Goal: Task Accomplishment & Management: Manage account settings

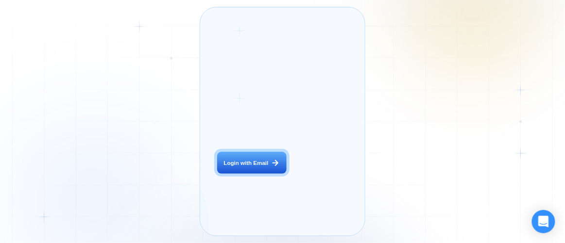
click at [270, 174] on button "Login with Email" at bounding box center [252, 163] width 70 height 22
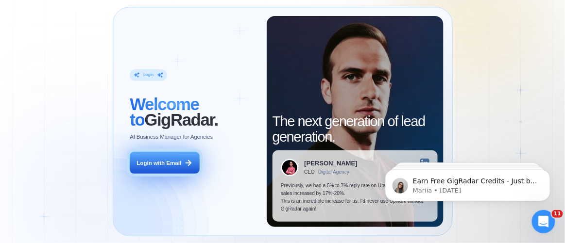
click at [162, 159] on div "Login with Email" at bounding box center [158, 163] width 45 height 8
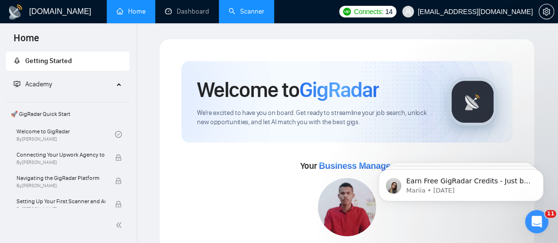
click at [265, 15] on link "Scanner" at bounding box center [247, 11] width 36 height 8
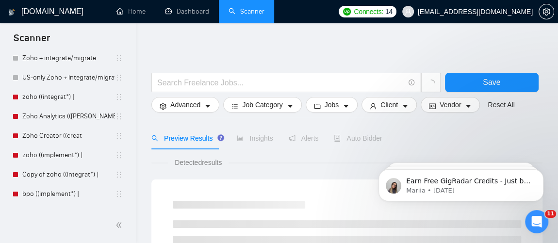
scroll to position [81, 0]
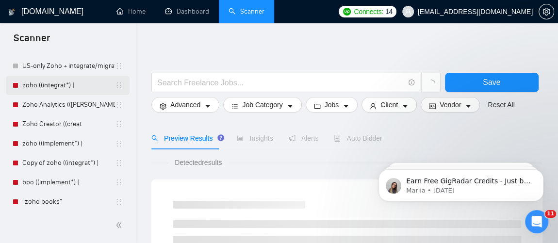
click at [87, 92] on link "zoho ((integrat*) |" at bounding box center [68, 85] width 93 height 19
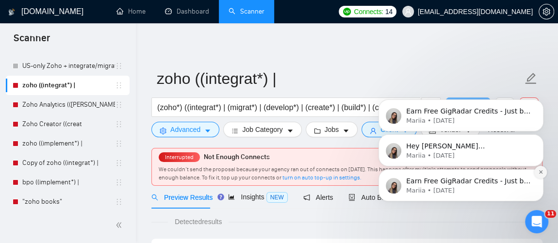
click at [537, 172] on button "Dismiss notification" at bounding box center [541, 172] width 13 height 13
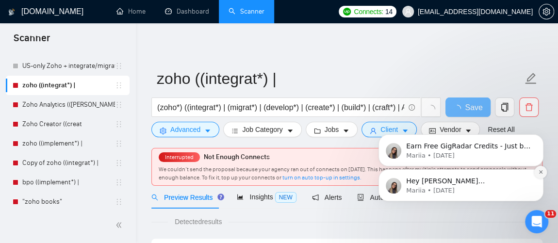
click at [542, 171] on icon "Dismiss notification" at bounding box center [541, 171] width 5 height 5
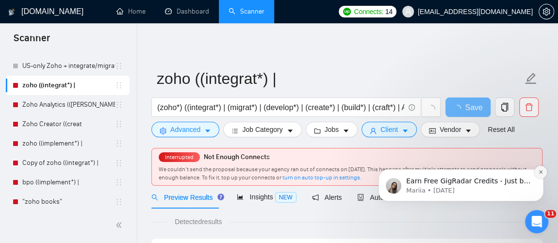
click at [541, 173] on icon "Dismiss notification" at bounding box center [541, 171] width 5 height 5
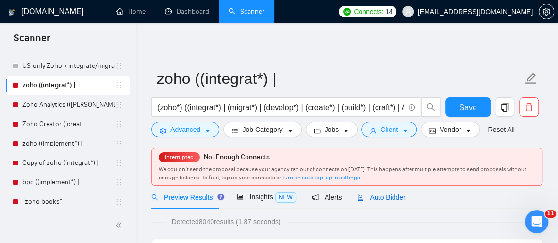
click at [382, 202] on div "Auto Bidder" at bounding box center [381, 197] width 48 height 11
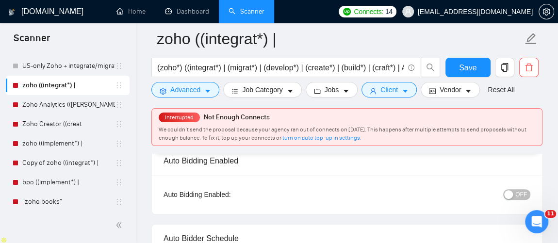
scroll to position [87, 0]
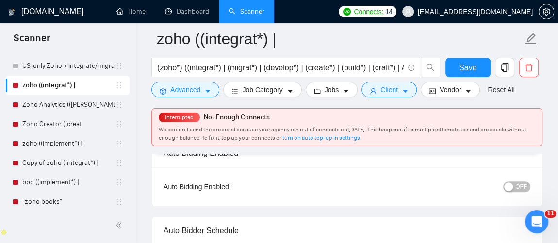
click at [523, 187] on span "OFF" at bounding box center [522, 187] width 12 height 11
click at [471, 71] on span "Save" at bounding box center [467, 68] width 17 height 12
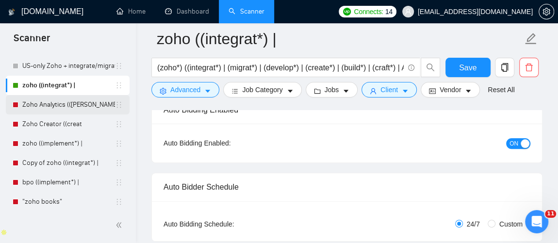
click at [60, 108] on link "Zoho Analytics (([PERSON_NAME]" at bounding box center [68, 104] width 93 height 19
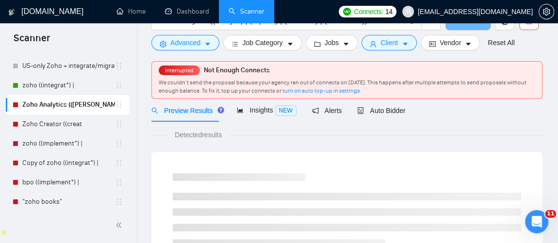
scroll to position [13, 0]
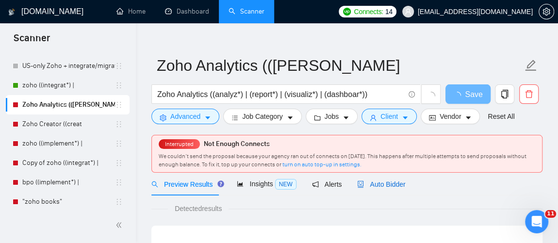
click at [388, 179] on div "Auto Bidder" at bounding box center [381, 184] width 48 height 11
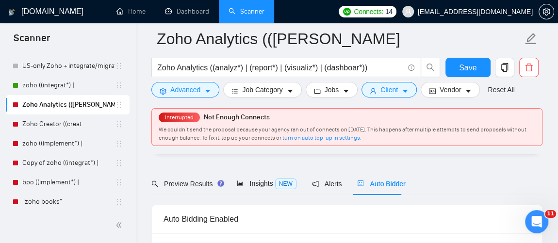
scroll to position [60, 0]
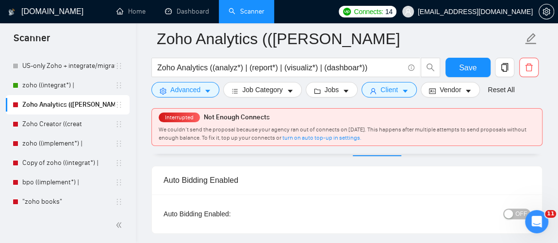
click at [522, 213] on span "OFF" at bounding box center [522, 214] width 12 height 11
click at [474, 73] on span "Save" at bounding box center [467, 68] width 17 height 12
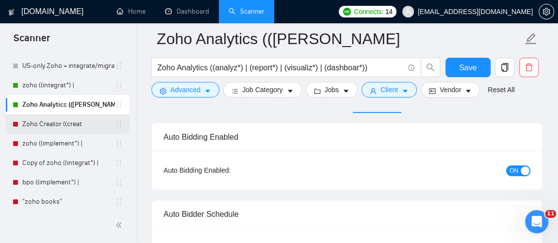
click at [62, 124] on link "Zoho Creator ((creat" at bounding box center [68, 124] width 93 height 19
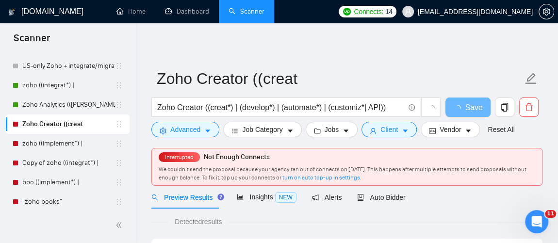
scroll to position [6, 0]
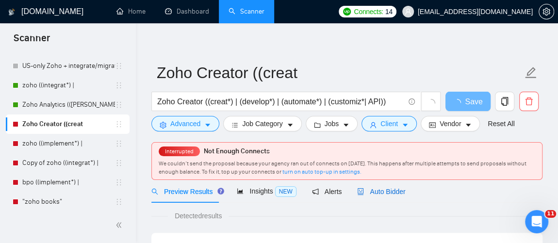
click at [392, 188] on span "Auto Bidder" at bounding box center [381, 192] width 48 height 8
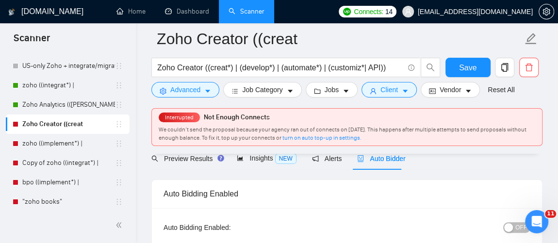
scroll to position [42, 0]
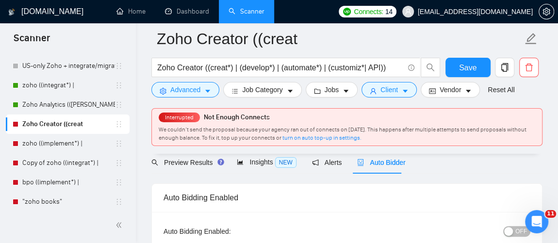
click at [525, 234] on span "OFF" at bounding box center [522, 231] width 12 height 11
click at [473, 69] on span "Save" at bounding box center [467, 68] width 17 height 12
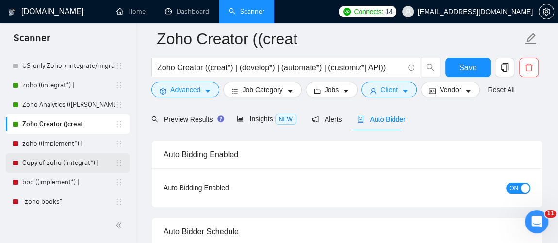
click at [60, 153] on link "Copy of zoho ((integrat*) |" at bounding box center [68, 162] width 93 height 19
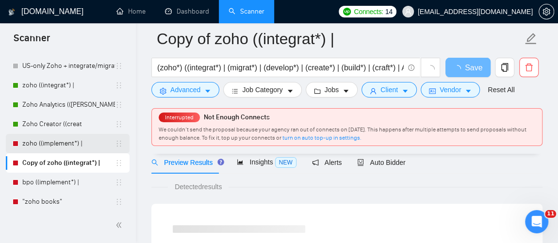
click at [69, 140] on link "zoho ((implement*) |" at bounding box center [68, 143] width 93 height 19
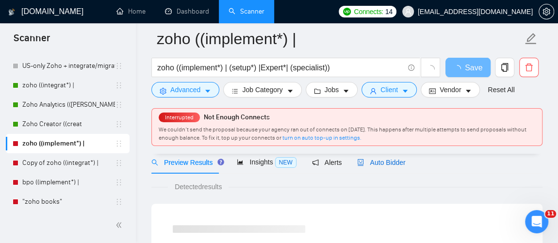
click at [382, 159] on span "Auto Bidder" at bounding box center [381, 163] width 48 height 8
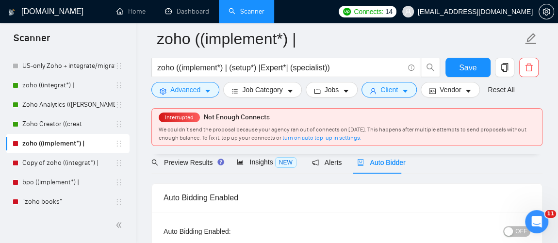
click at [519, 229] on span "OFF" at bounding box center [522, 231] width 12 height 11
click at [471, 72] on span "Save" at bounding box center [467, 68] width 17 height 12
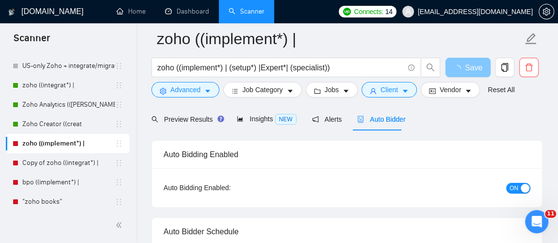
scroll to position [84, 0]
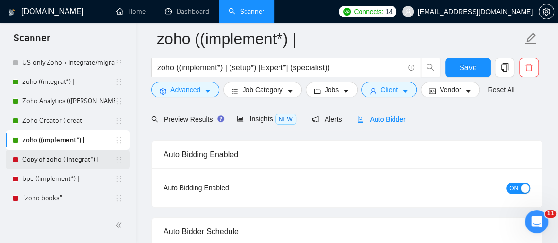
click at [64, 164] on link "Copy of zoho ((integrat*) |" at bounding box center [68, 159] width 93 height 19
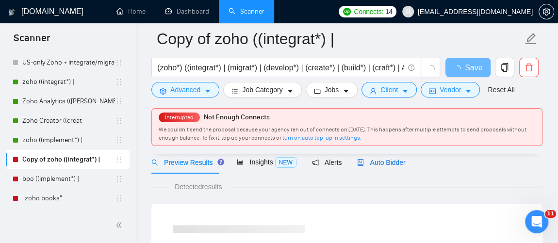
click at [387, 162] on span "Auto Bidder" at bounding box center [381, 163] width 48 height 8
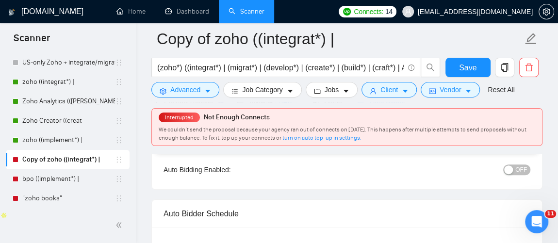
scroll to position [96, 0]
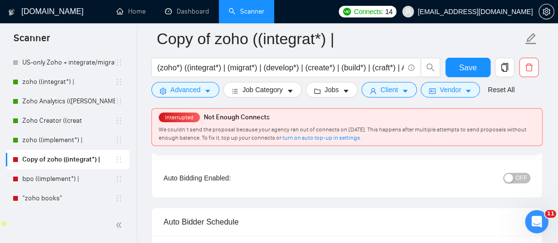
click at [520, 178] on span "OFF" at bounding box center [522, 178] width 12 height 11
click at [472, 64] on span "Save" at bounding box center [467, 68] width 17 height 12
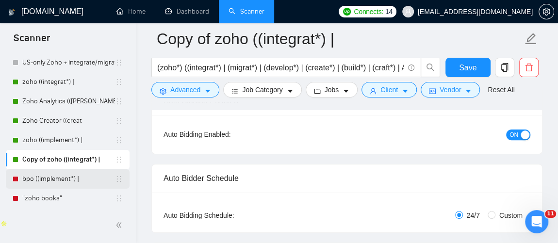
click at [45, 179] on link "bpo ((implement*) |" at bounding box center [68, 178] width 93 height 19
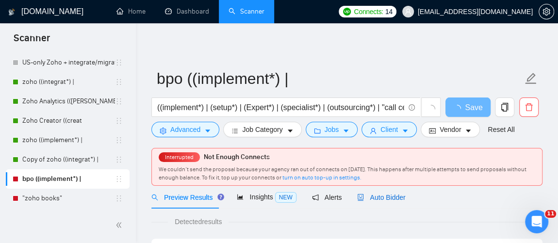
click at [387, 196] on span "Auto Bidder" at bounding box center [381, 198] width 48 height 8
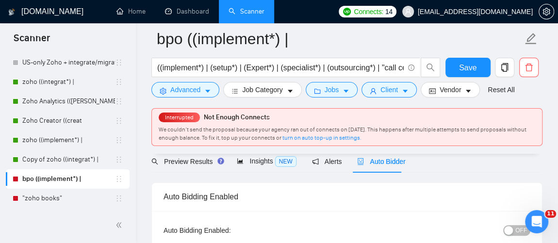
scroll to position [55, 0]
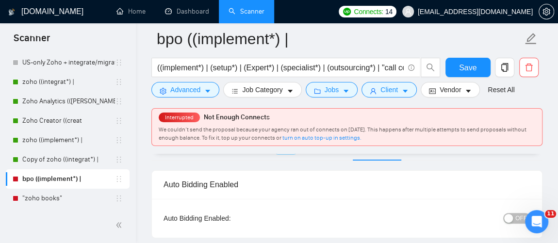
click at [523, 218] on span "OFF" at bounding box center [522, 218] width 12 height 11
click at [466, 65] on span "Save" at bounding box center [467, 68] width 17 height 12
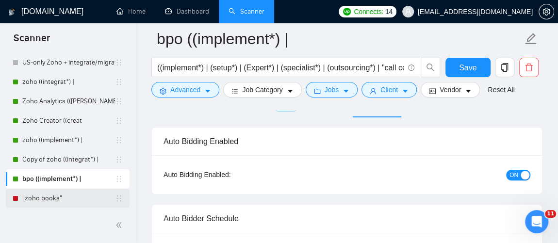
click at [82, 204] on link ""zoho books"" at bounding box center [68, 198] width 93 height 19
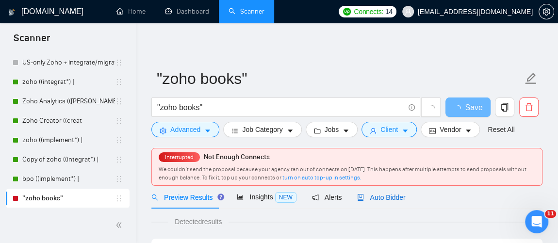
click at [386, 199] on span "Auto Bidder" at bounding box center [381, 198] width 48 height 8
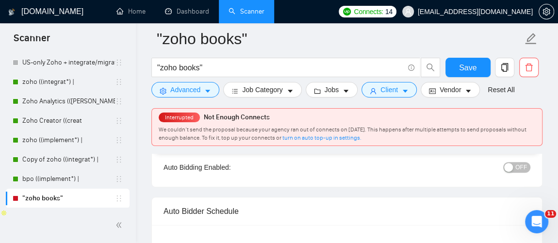
scroll to position [102, 0]
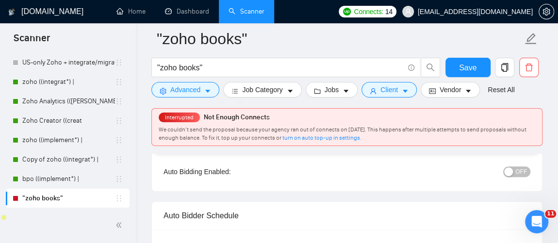
click at [527, 174] on span "OFF" at bounding box center [522, 172] width 12 height 11
click at [477, 63] on button "Save" at bounding box center [468, 67] width 45 height 19
